Goal: Task Accomplishment & Management: Use online tool/utility

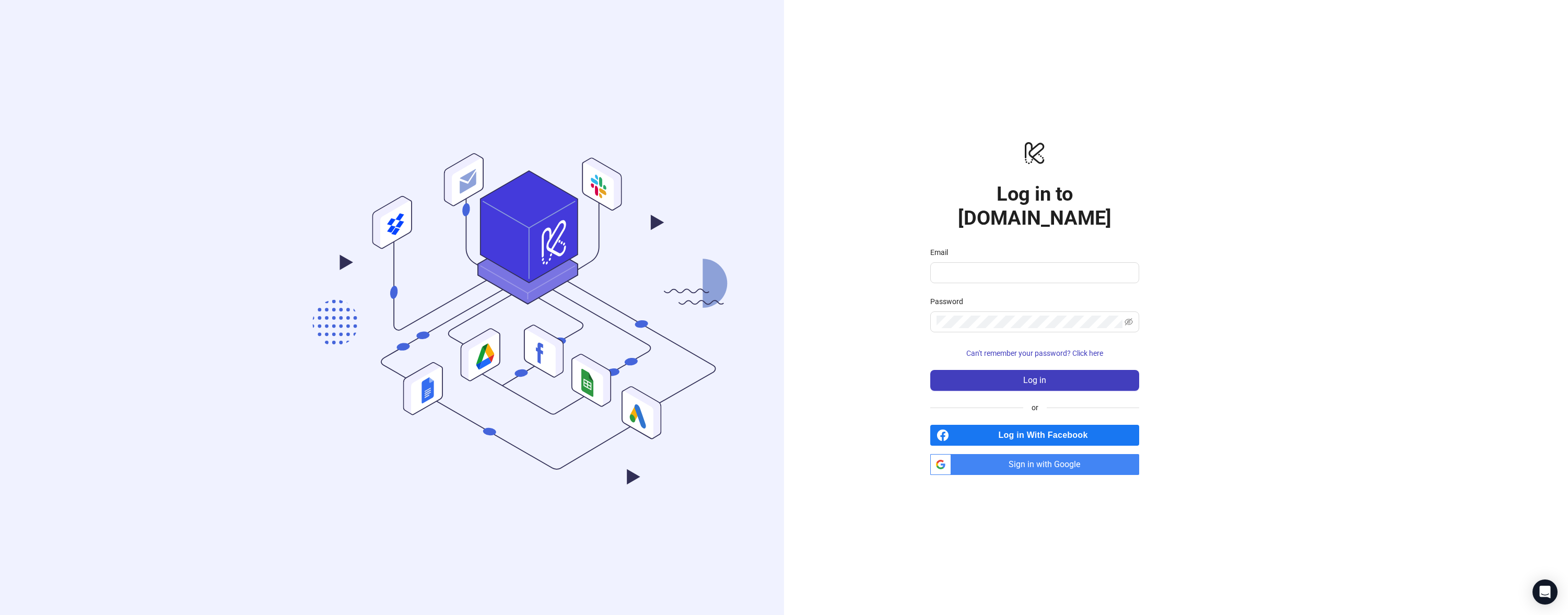
click at [1025, 454] on span "Sign in with Google" at bounding box center [1048, 464] width 184 height 21
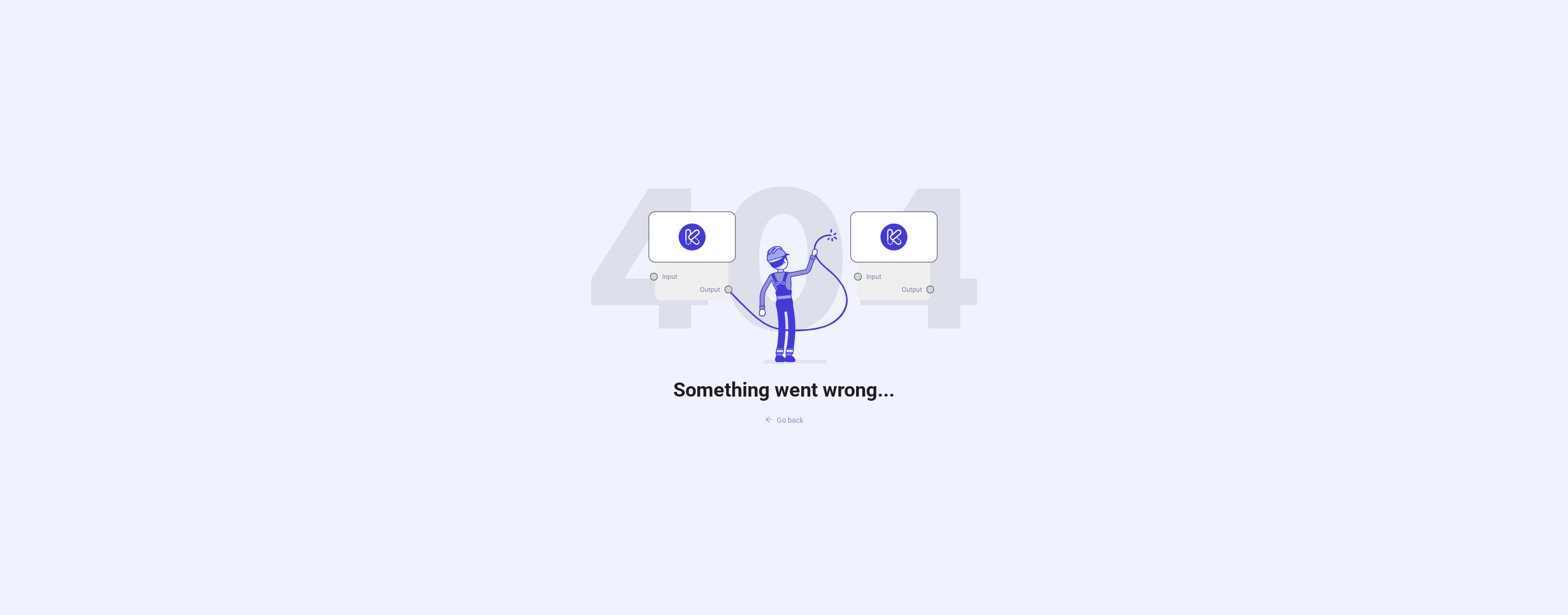
click at [791, 419] on span "Go back" at bounding box center [790, 420] width 27 height 8
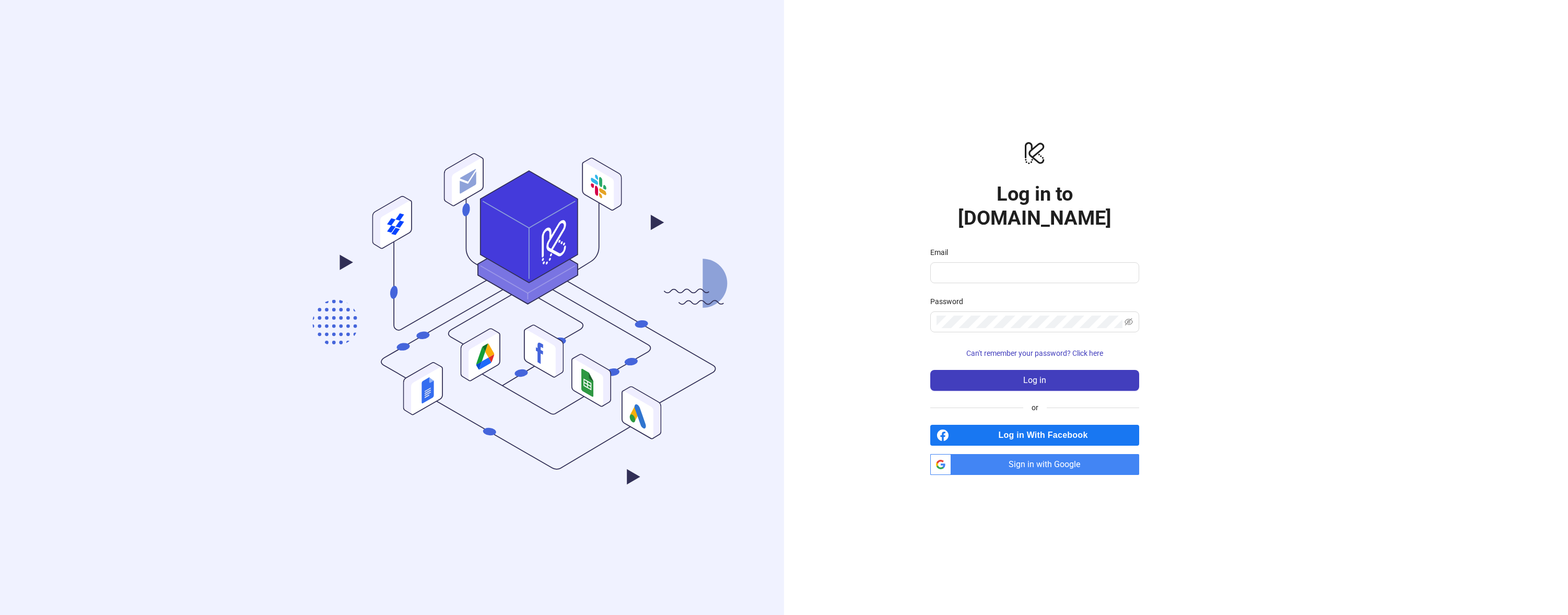
click at [1006, 247] on div "Email" at bounding box center [1035, 254] width 209 height 16
click at [1006, 267] on input "Email" at bounding box center [1033, 273] width 194 height 12
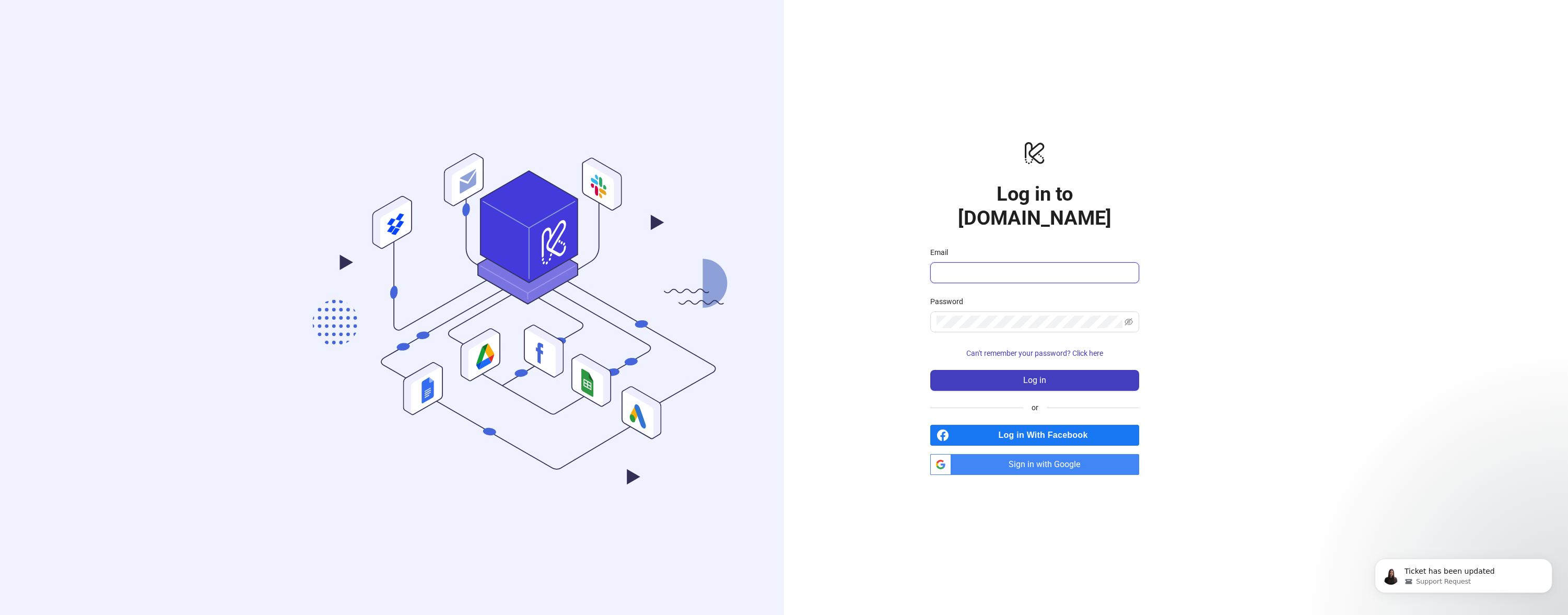
type input "**********"
click at [985, 370] on button "Log in" at bounding box center [1035, 380] width 209 height 21
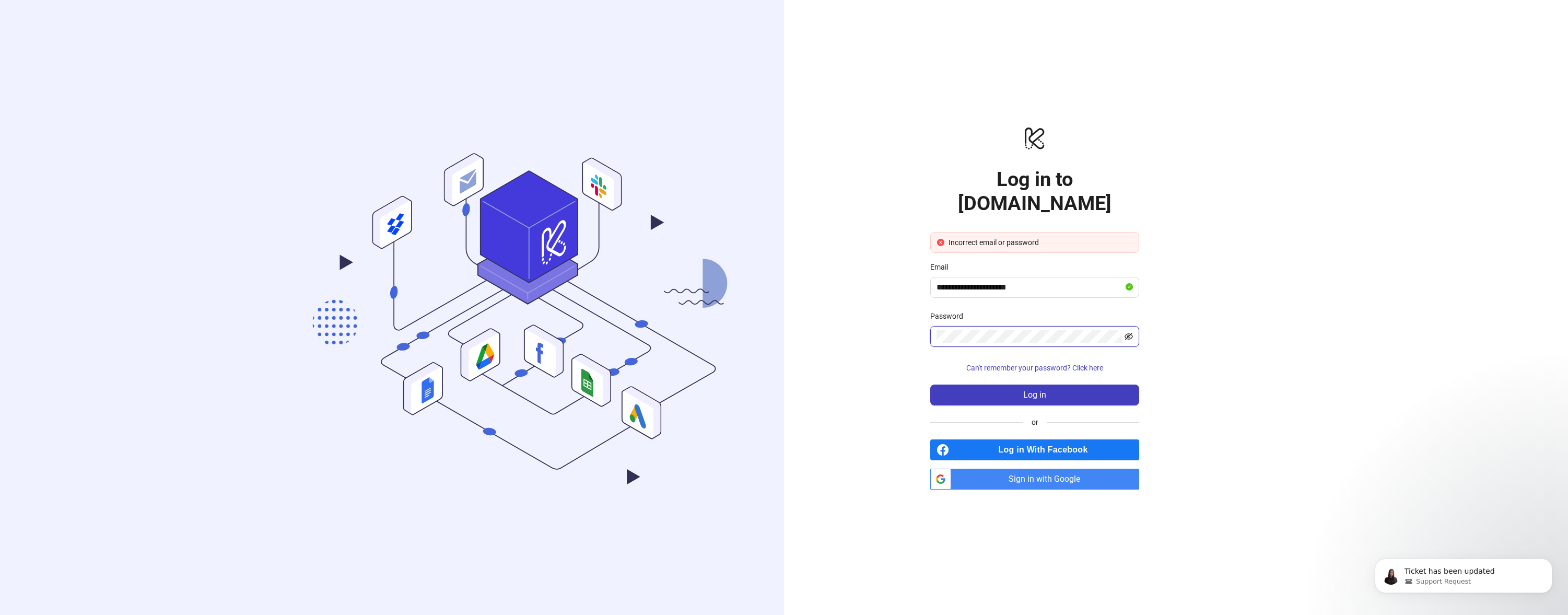
click at [1130, 333] on icon "eye-invisible" at bounding box center [1129, 336] width 8 height 8
click at [1072, 385] on button "Log in" at bounding box center [1035, 395] width 209 height 21
